Goal: Task Accomplishment & Management: Manage account settings

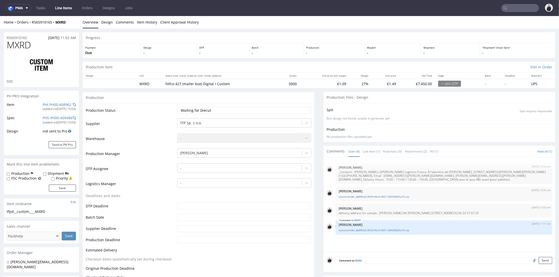
scroll to position [111, 0]
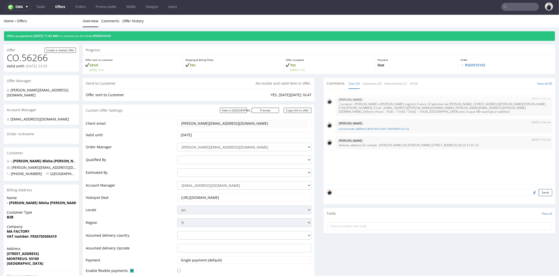
scroll to position [139, 0]
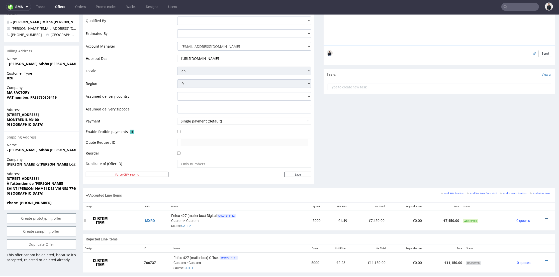
click at [545, 218] on icon at bounding box center [546, 219] width 3 height 4
click at [514, 172] on span "Edit item price" at bounding box center [526, 172] width 36 height 5
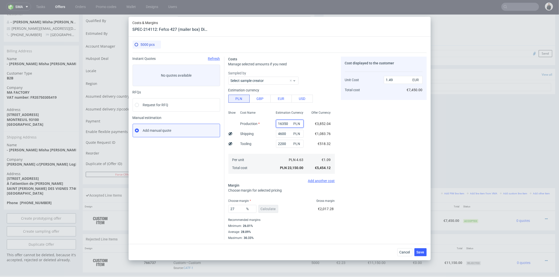
drag, startPoint x: 279, startPoint y: 121, endPoint x: 284, endPoint y: 121, distance: 4.8
click at [280, 121] on input "16350" at bounding box center [290, 124] width 28 height 8
type input "16850"
click at [368, 142] on div "Cost displayed to the customer Unit Cost Total cost 1.49 EUR €7,450.00" at bounding box center [384, 148] width 86 height 183
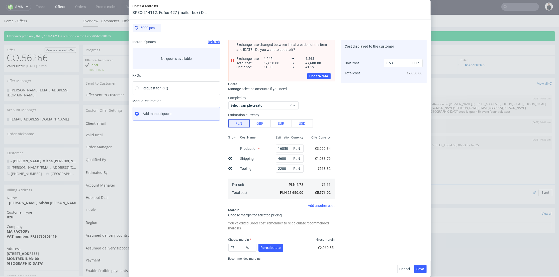
scroll to position [0, 0]
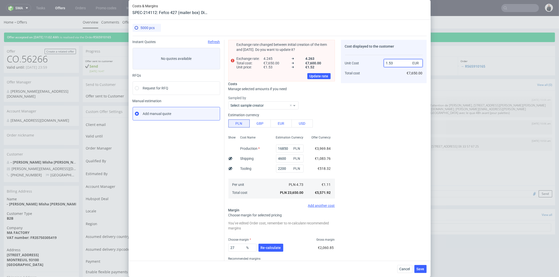
drag, startPoint x: 387, startPoint y: 62, endPoint x: 391, endPoint y: 62, distance: 4.8
click at [391, 62] on input "1.53" at bounding box center [403, 63] width 39 height 8
type input "1.49"
type input "25.503355704697974"
click at [385, 92] on div "Cost displayed to the customer Unit Cost Total cost 1.5 EUR €7,650.00" at bounding box center [384, 159] width 86 height 239
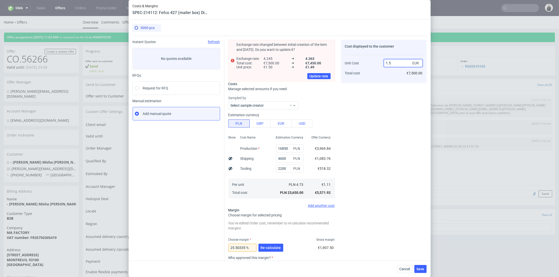
drag, startPoint x: 387, startPoint y: 64, endPoint x: 391, endPoint y: 65, distance: 4.0
click at [390, 63] on input "1.5" at bounding box center [403, 63] width 39 height 8
type input "1.49"
drag, startPoint x: 381, startPoint y: 83, endPoint x: 383, endPoint y: 87, distance: 4.6
click at [381, 84] on div "Cost displayed to the customer Unit Cost Total cost 1.49 EUR €7,500.00" at bounding box center [384, 177] width 86 height 275
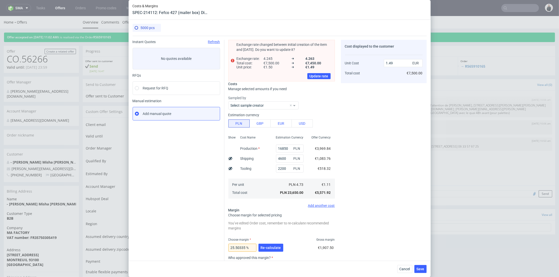
scroll to position [58, 0]
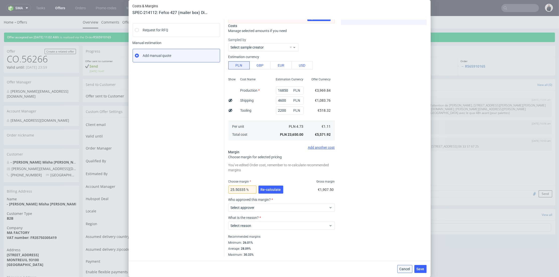
click at [406, 269] on span "Cancel" at bounding box center [404, 269] width 11 height 4
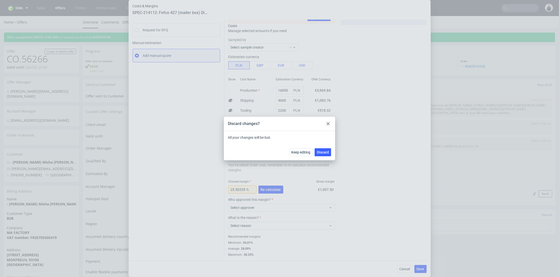
click at [331, 155] on div "Keep editing Discard" at bounding box center [279, 152] width 111 height 16
click at [330, 154] on button "Discard" at bounding box center [322, 152] width 17 height 8
